Goal: Task Accomplishment & Management: Manage account settings

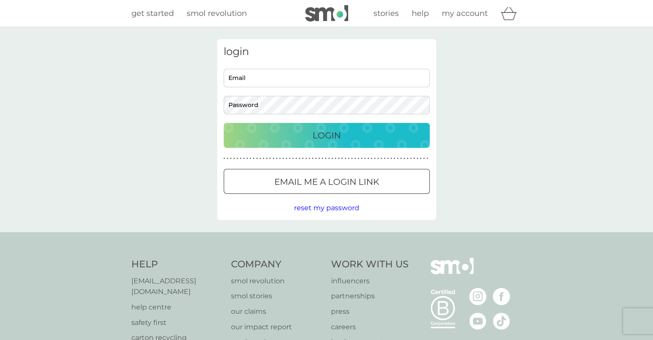
type input "sakshibaliyan@gmail.com"
click at [318, 138] on p "Login" at bounding box center [326, 135] width 28 height 14
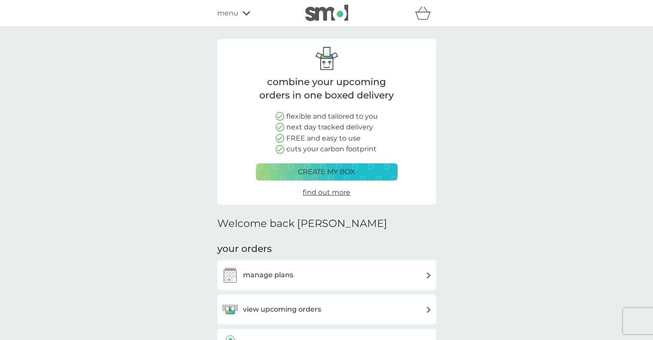
click at [276, 274] on h3 "manage plans" at bounding box center [268, 274] width 50 height 11
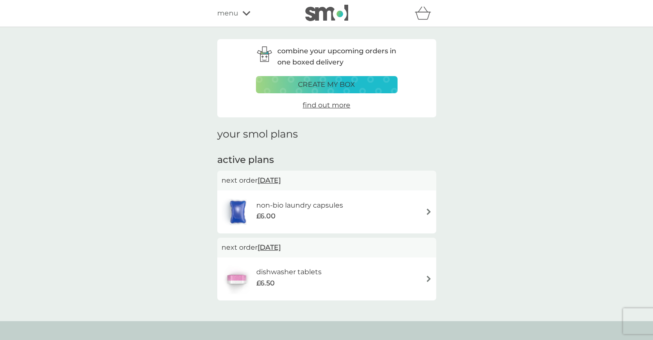
click at [290, 214] on div "£6.00" at bounding box center [299, 215] width 87 height 11
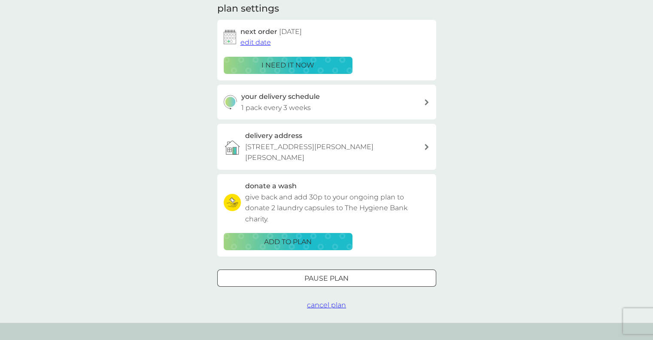
scroll to position [129, 0]
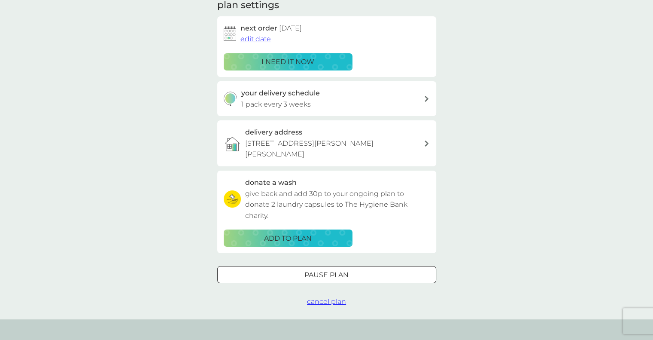
click at [324, 278] on div at bounding box center [326, 274] width 31 height 9
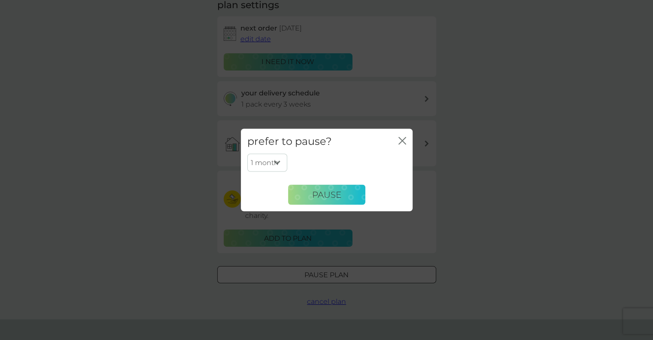
click at [333, 184] on div "1 month 2 months 3 months 4 months 5 months 6 months Pause" at bounding box center [326, 179] width 159 height 51
click at [278, 164] on select "1 month 2 months 3 months 4 months 5 months 6 months" at bounding box center [267, 163] width 40 height 18
select select "6"
click at [247, 154] on select "1 month 2 months 3 months 4 months 5 months 6 months" at bounding box center [267, 163] width 40 height 18
click at [328, 194] on span "Pause" at bounding box center [326, 194] width 29 height 10
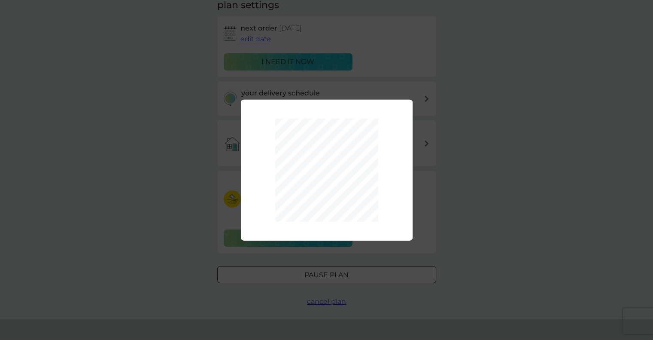
click at [450, 121] on div "1 month 2 months 3 months 4 months 5 months 6 months Pause" at bounding box center [326, 170] width 653 height 340
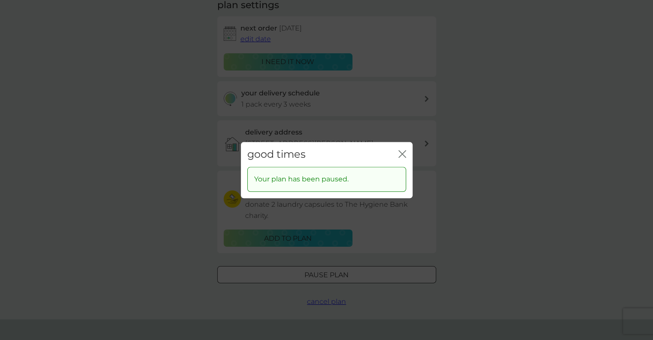
click at [397, 154] on div "good times close" at bounding box center [327, 154] width 172 height 25
click at [401, 154] on icon "close" at bounding box center [402, 154] width 8 height 8
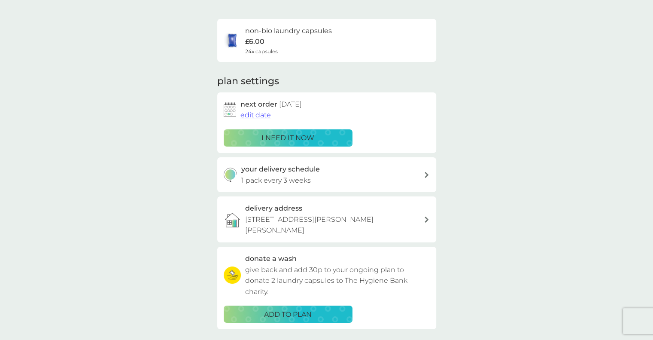
scroll to position [0, 0]
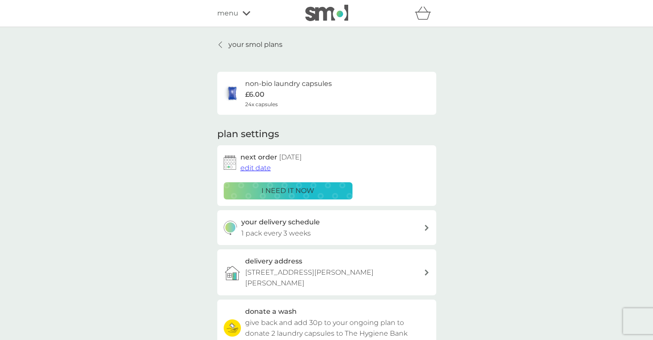
click at [224, 42] on link "your smol plans" at bounding box center [249, 44] width 65 height 11
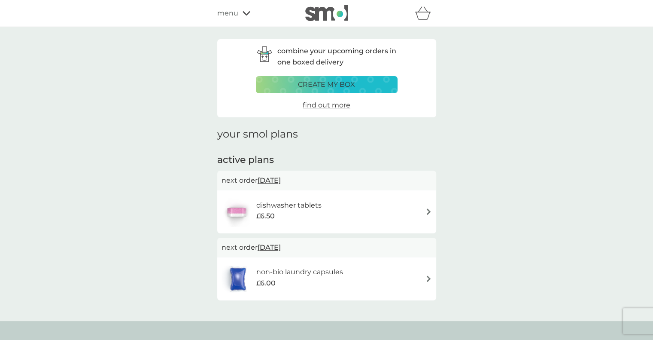
click at [265, 291] on div "non-bio laundry capsules £6.00" at bounding box center [286, 279] width 130 height 30
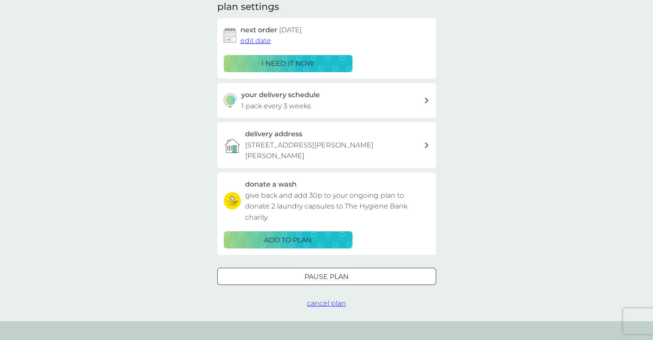
scroll to position [130, 0]
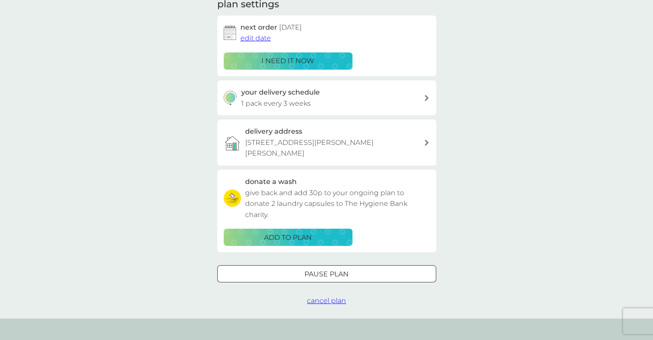
click at [307, 275] on p "Pause plan" at bounding box center [326, 273] width 44 height 11
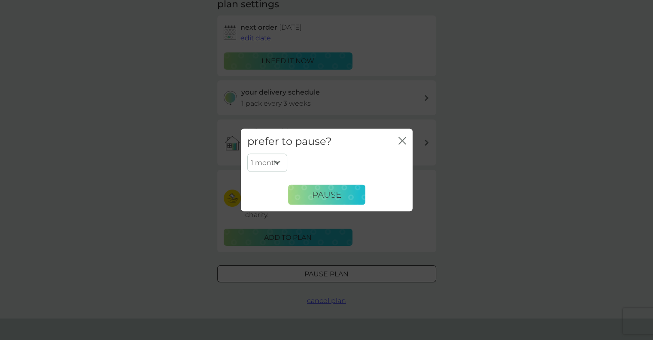
click at [276, 160] on select "1 month 2 months 3 months 4 months 5 months 6 months" at bounding box center [267, 163] width 40 height 18
select select "6"
click at [247, 154] on select "1 month 2 months 3 months 4 months 5 months 6 months" at bounding box center [267, 163] width 40 height 18
click at [326, 187] on button "Pause" at bounding box center [326, 194] width 77 height 21
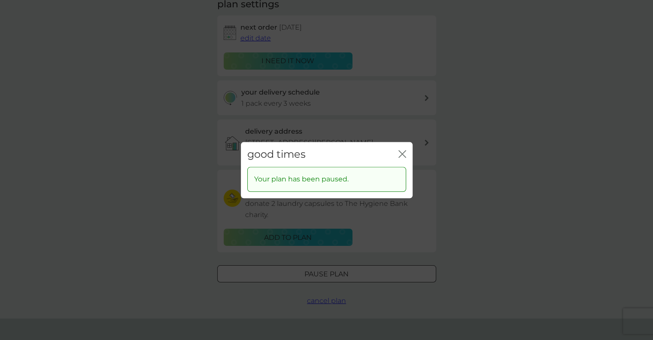
scroll to position [0, 0]
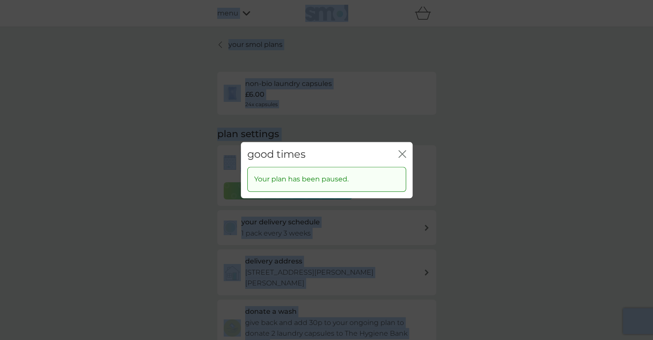
drag, startPoint x: 611, startPoint y: 39, endPoint x: 521, endPoint y: -50, distance: 126.6
click at [521, 0] on html "refer a friend & you BOTH save smol impact smol shop your smol plans your upcom…" at bounding box center [326, 0] width 653 height 0
